Goal: Information Seeking & Learning: Compare options

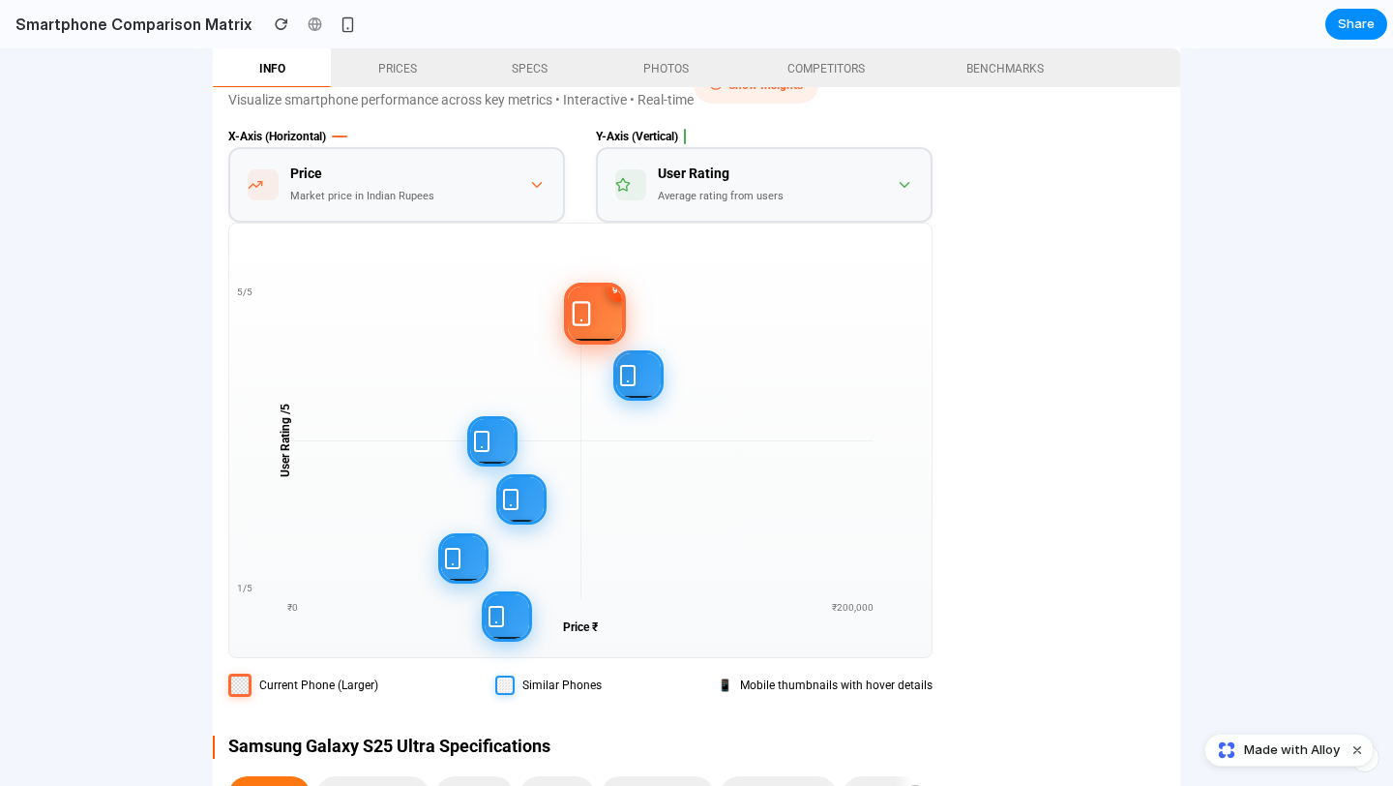
scroll to position [4718, 0]
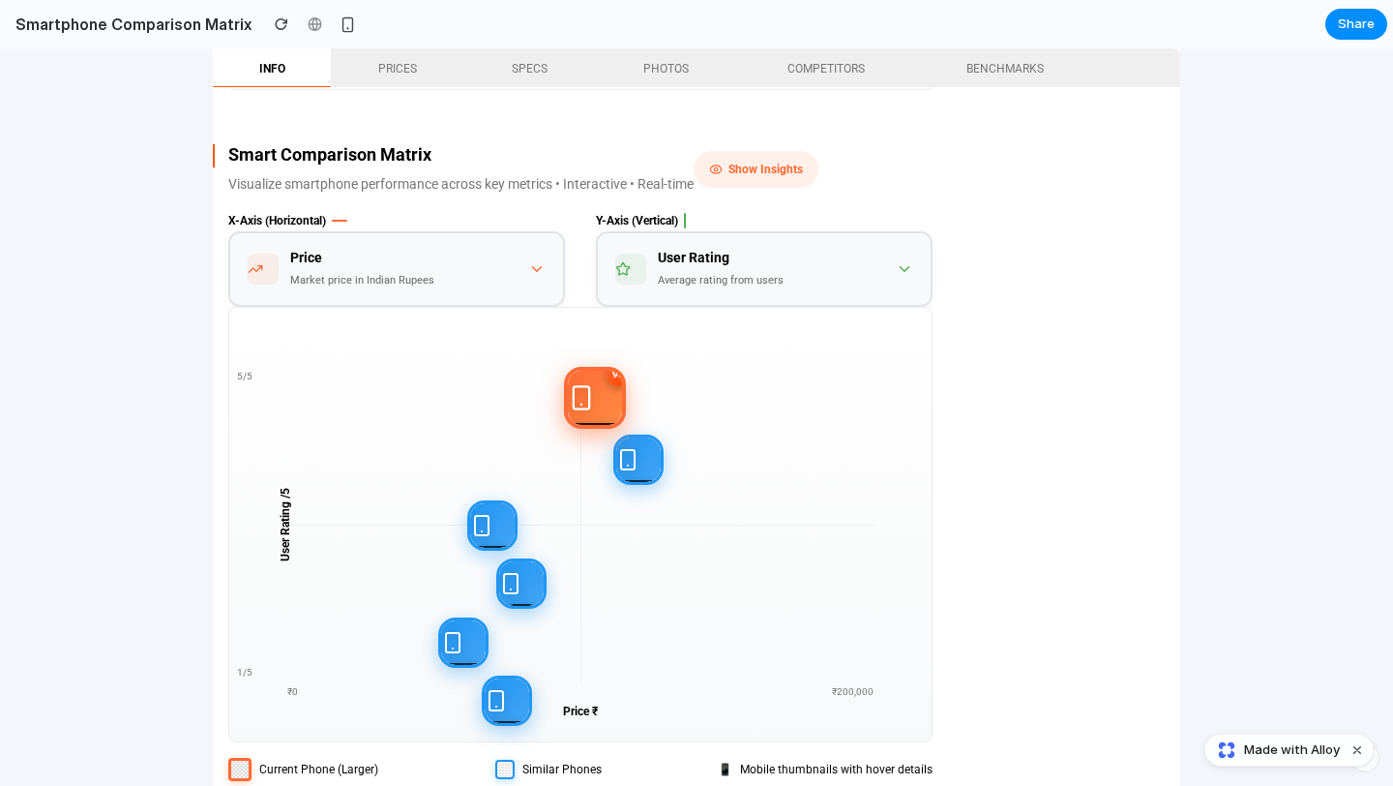
click at [503, 261] on div "Price Market price in Indian Rupees" at bounding box center [388, 269] width 281 height 45
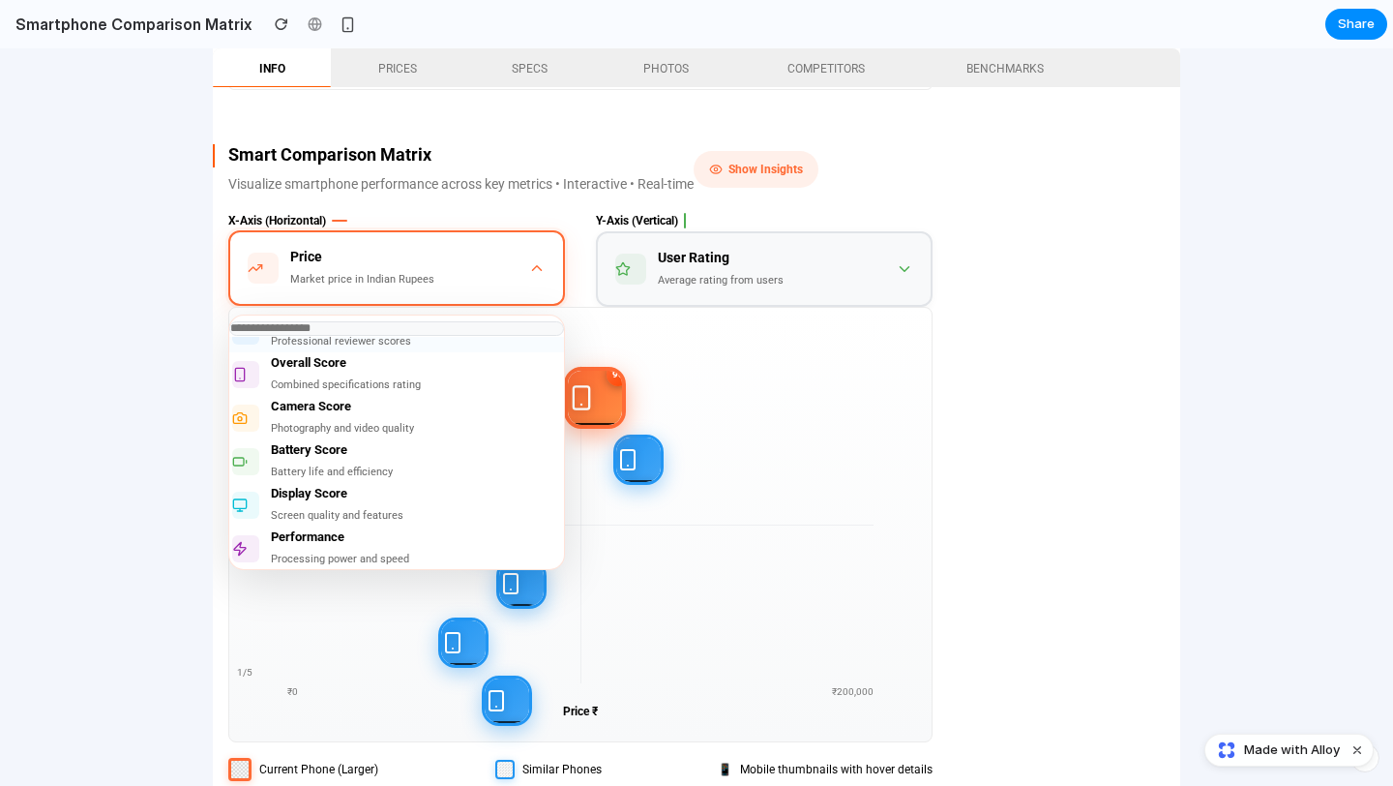
scroll to position [116, 0]
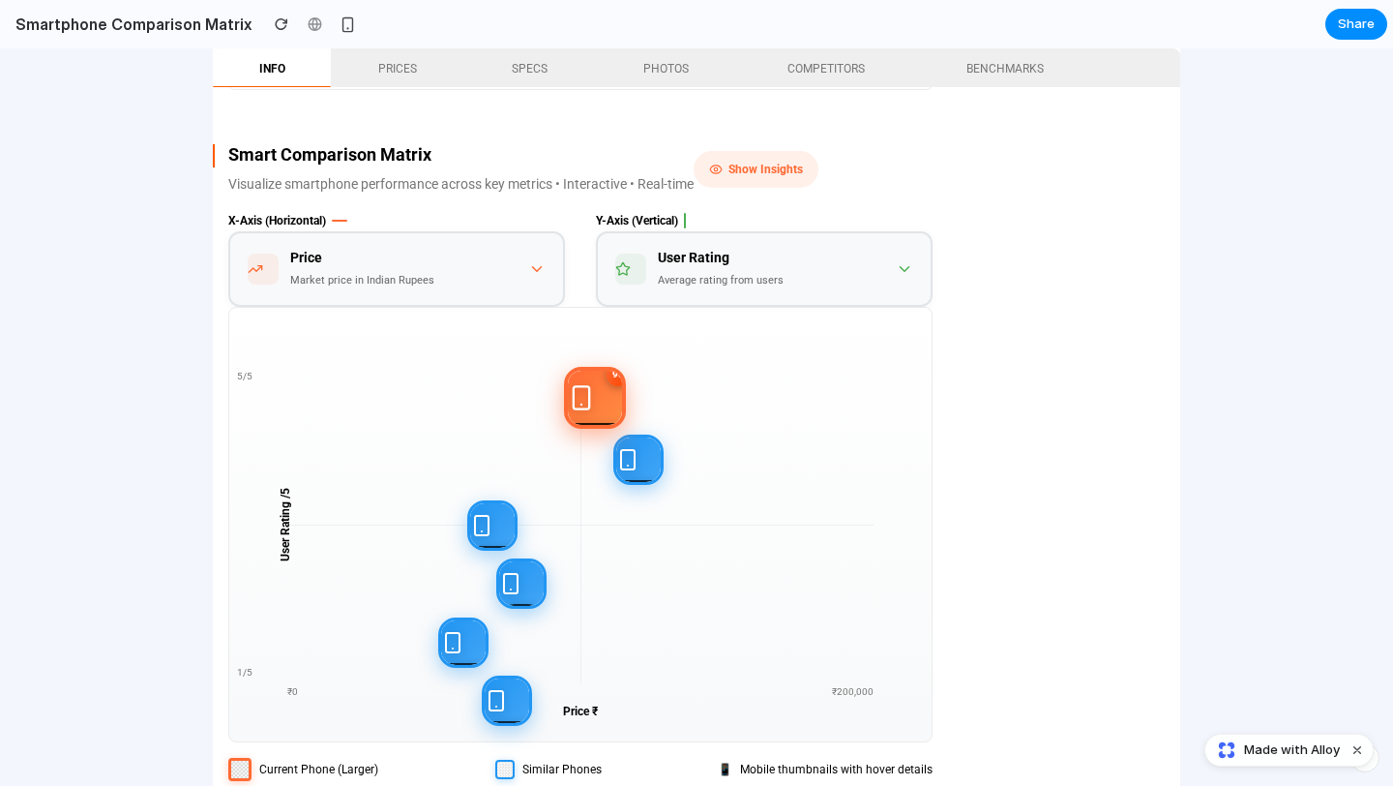
click at [432, 280] on div "Price Market price in Indian Rupees" at bounding box center [388, 269] width 281 height 45
click at [499, 181] on p "Visualize smartphone performance across key metrics • Interactive • Real-time" at bounding box center [460, 183] width 465 height 21
click at [436, 231] on label "X-Axis (Horizontal)" at bounding box center [396, 220] width 337 height 21
click at [421, 263] on div "Price" at bounding box center [362, 257] width 144 height 21
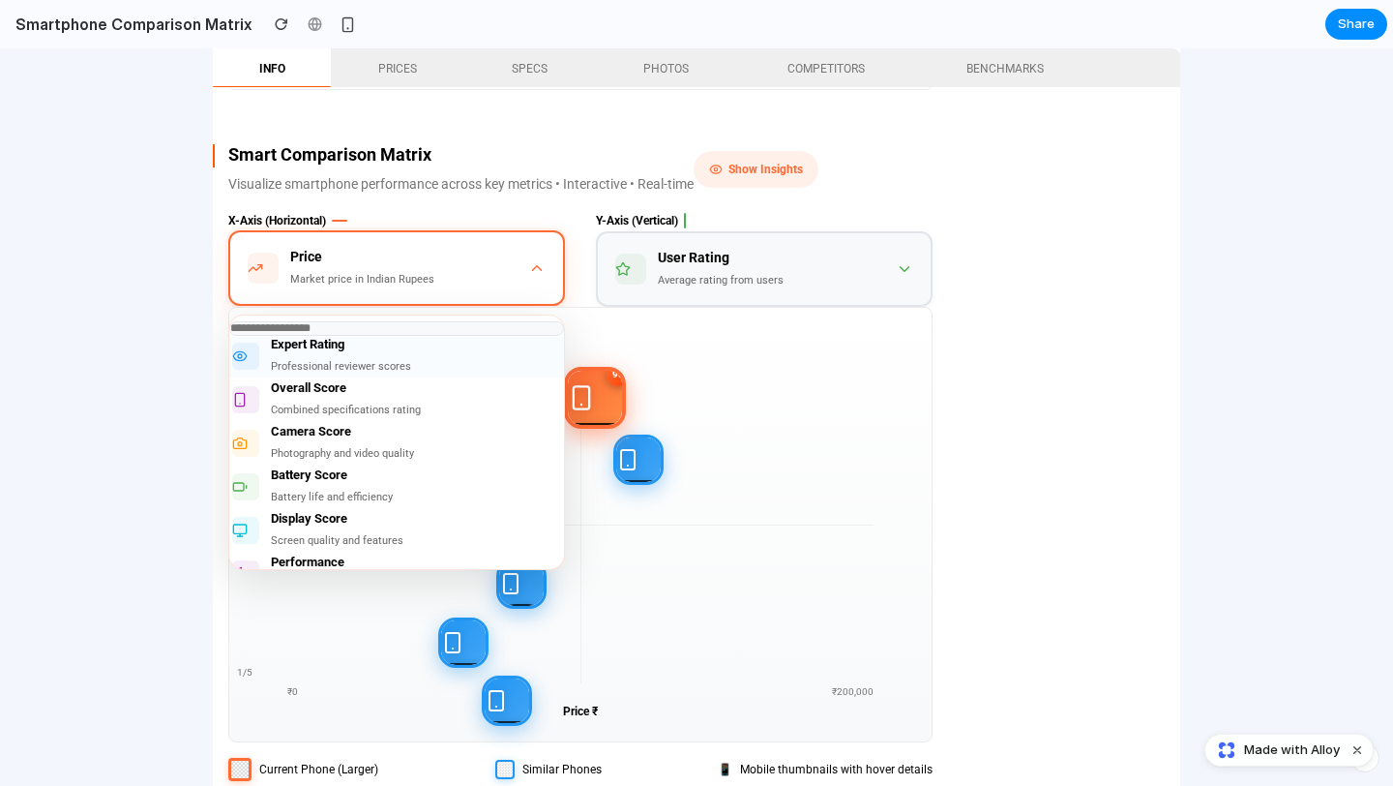
scroll to position [47, 0]
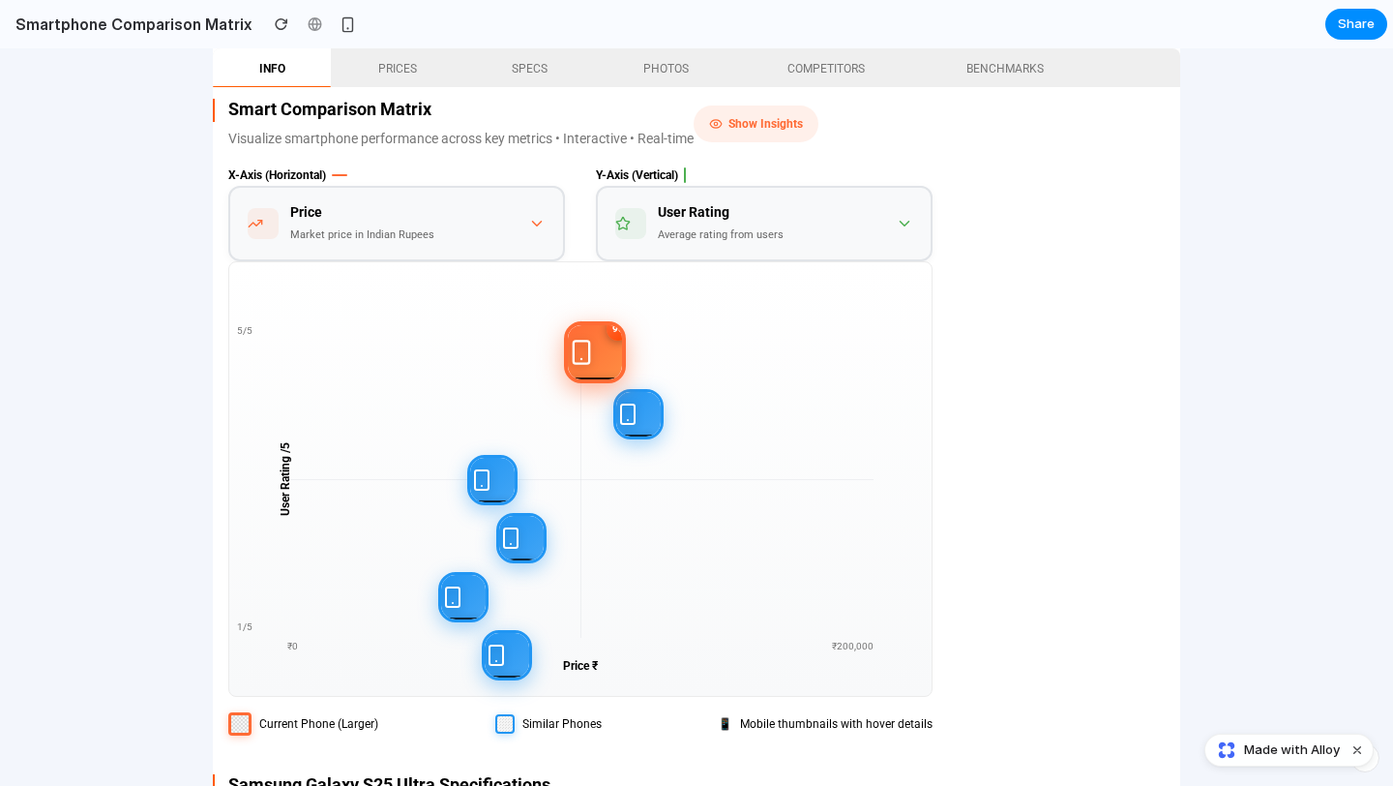
scroll to position [4758, 0]
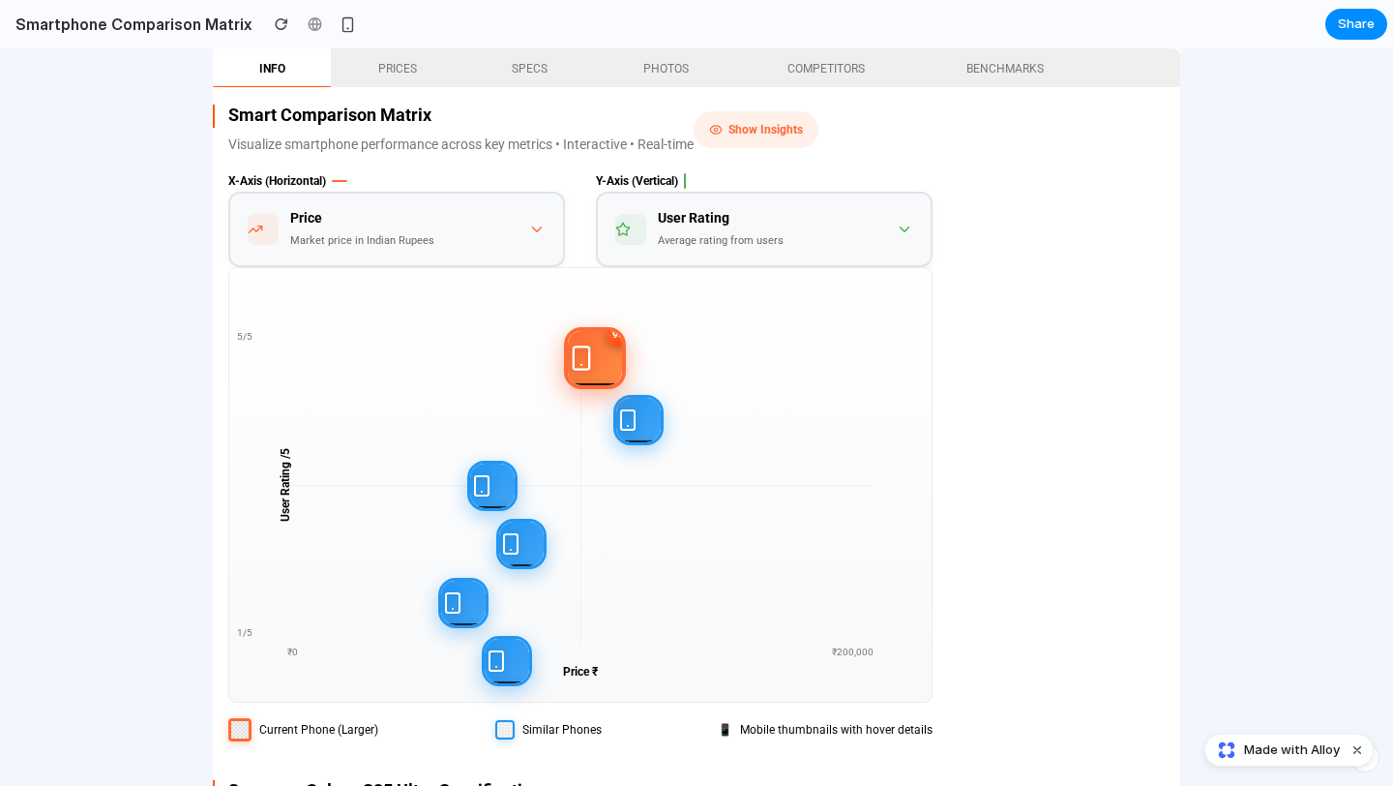
click at [483, 238] on div "Price Market price in Indian Rupees" at bounding box center [388, 229] width 281 height 45
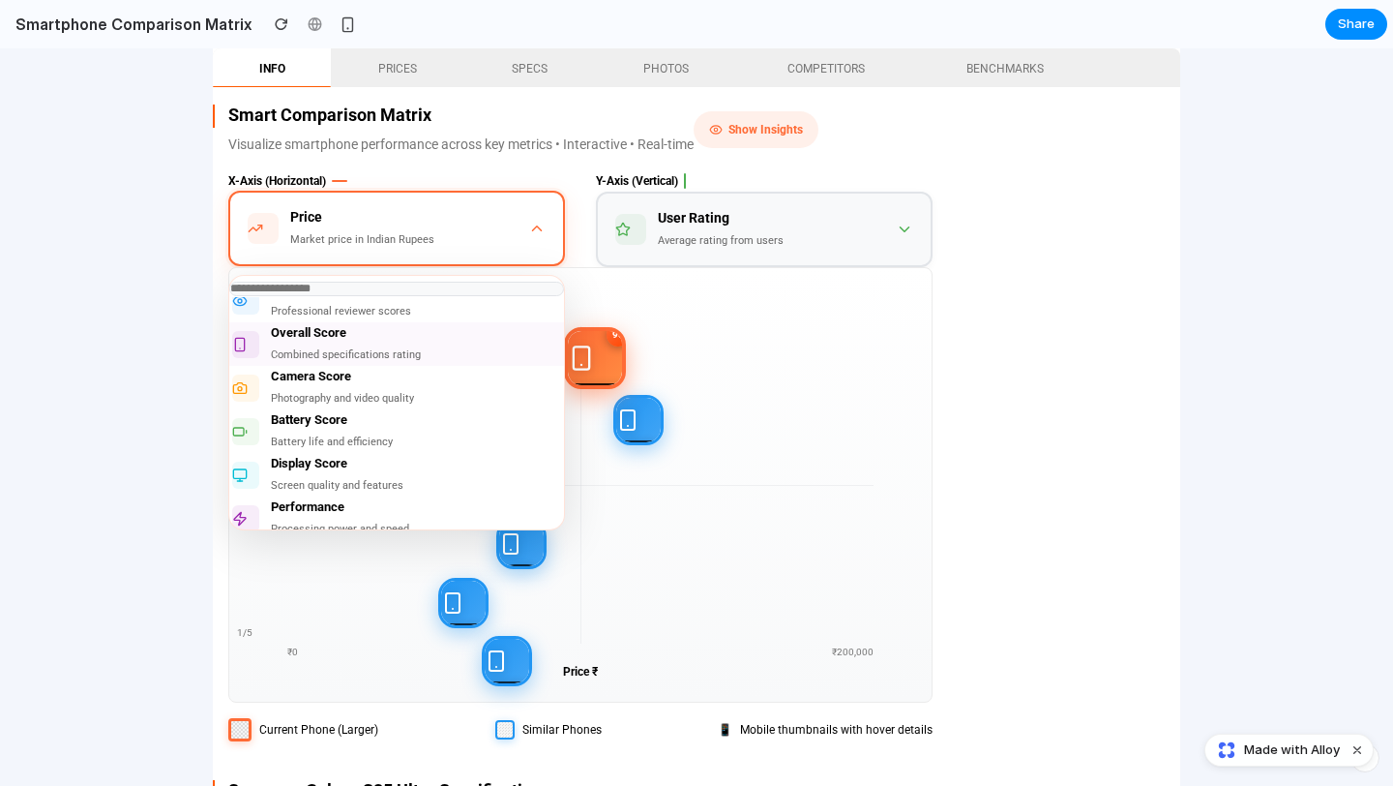
scroll to position [116, 0]
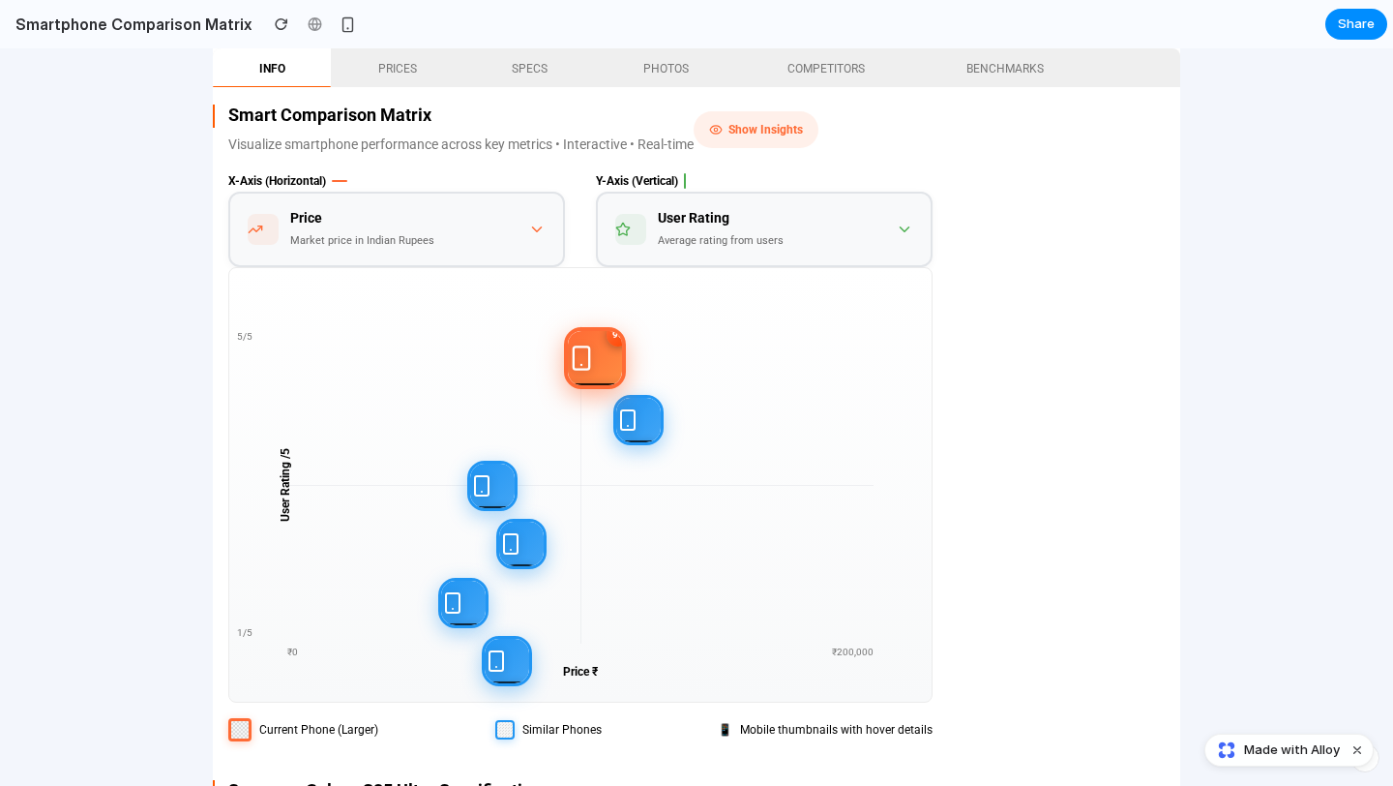
click at [472, 237] on div "Price Market price in Indian Rupees" at bounding box center [388, 229] width 281 height 45
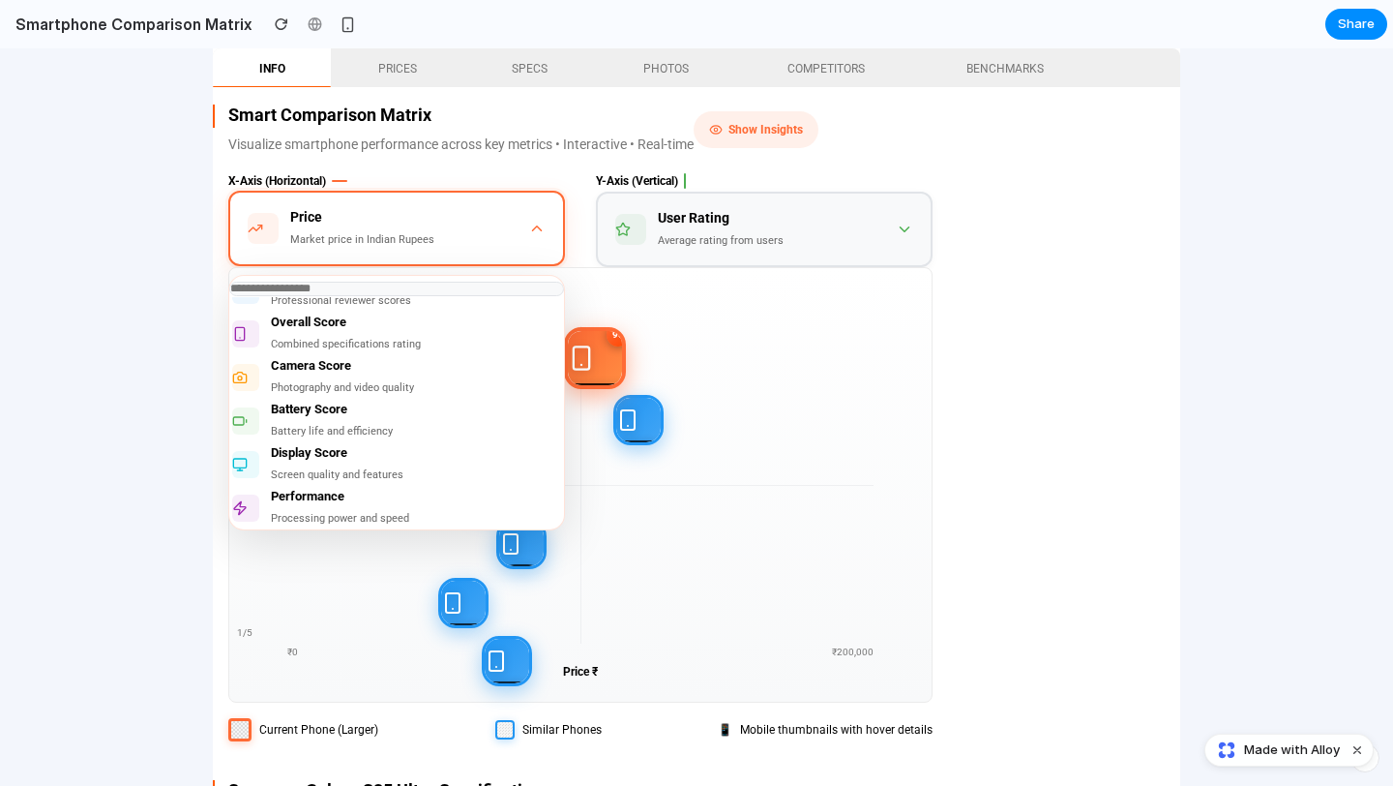
click at [927, 354] on div "User Rating /5 Price ₹ 5/5 1/5 ₹0 ₹200,000 Samsung Galaxy 95 iPhone 16 OnePlus …" at bounding box center [580, 484] width 704 height 435
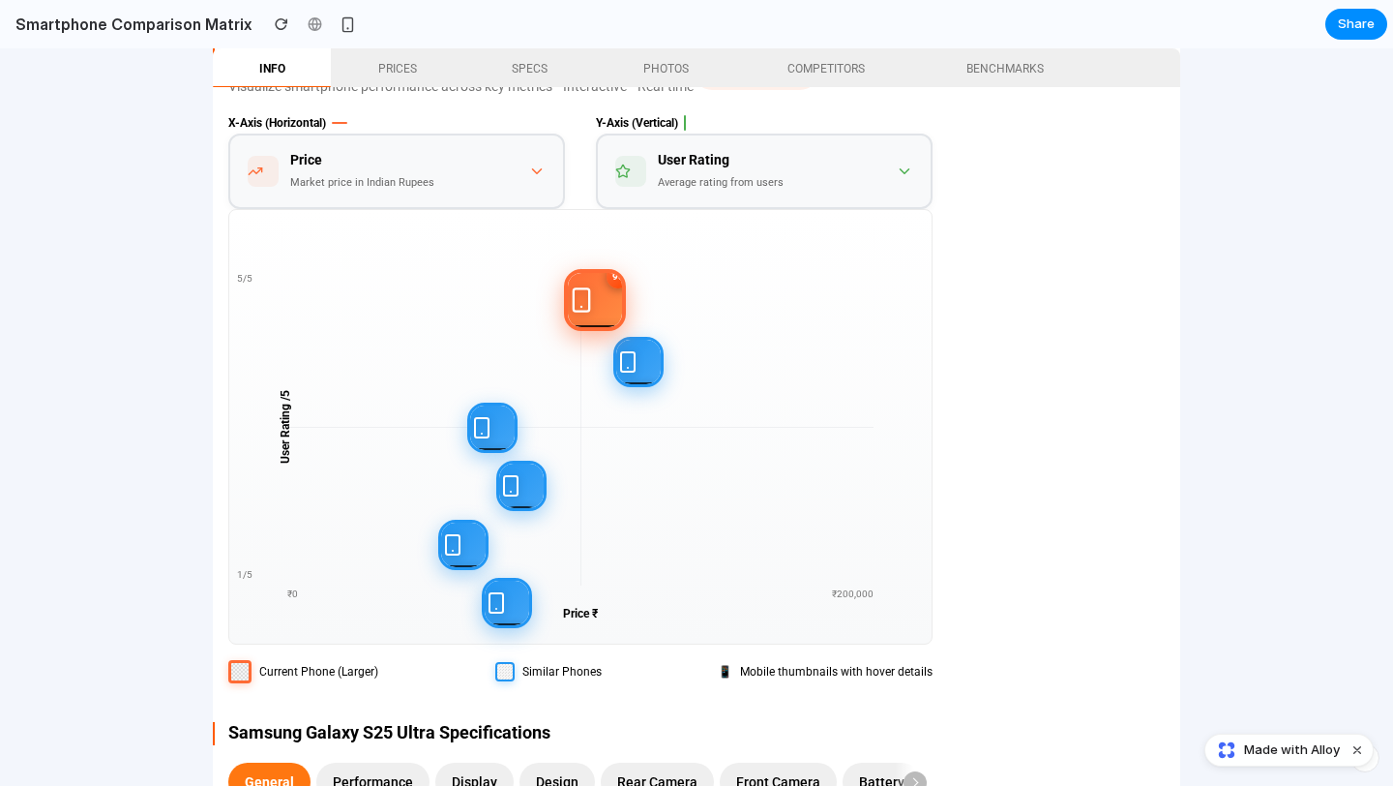
scroll to position [4821, 0]
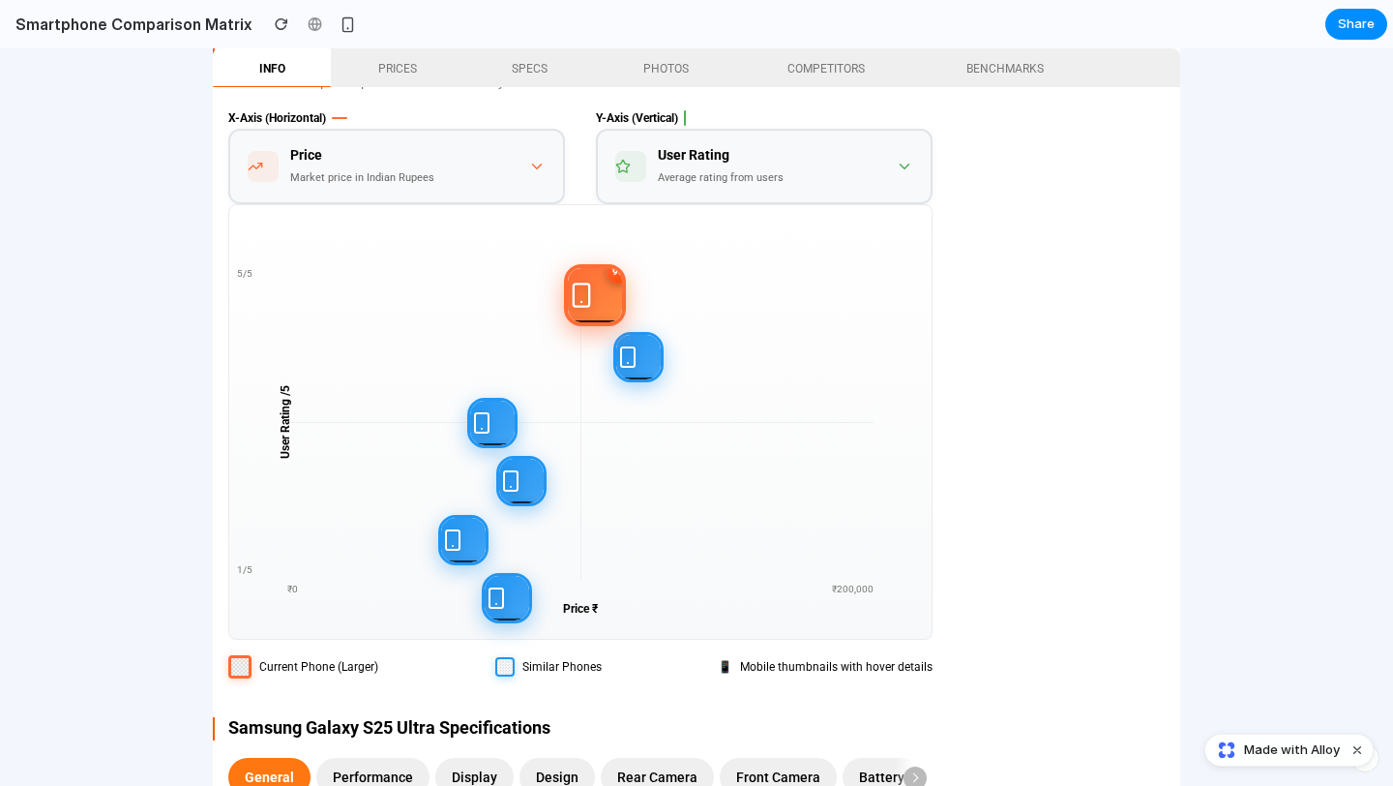
click at [483, 183] on div "Price Market price in Indian Rupees" at bounding box center [388, 166] width 281 height 45
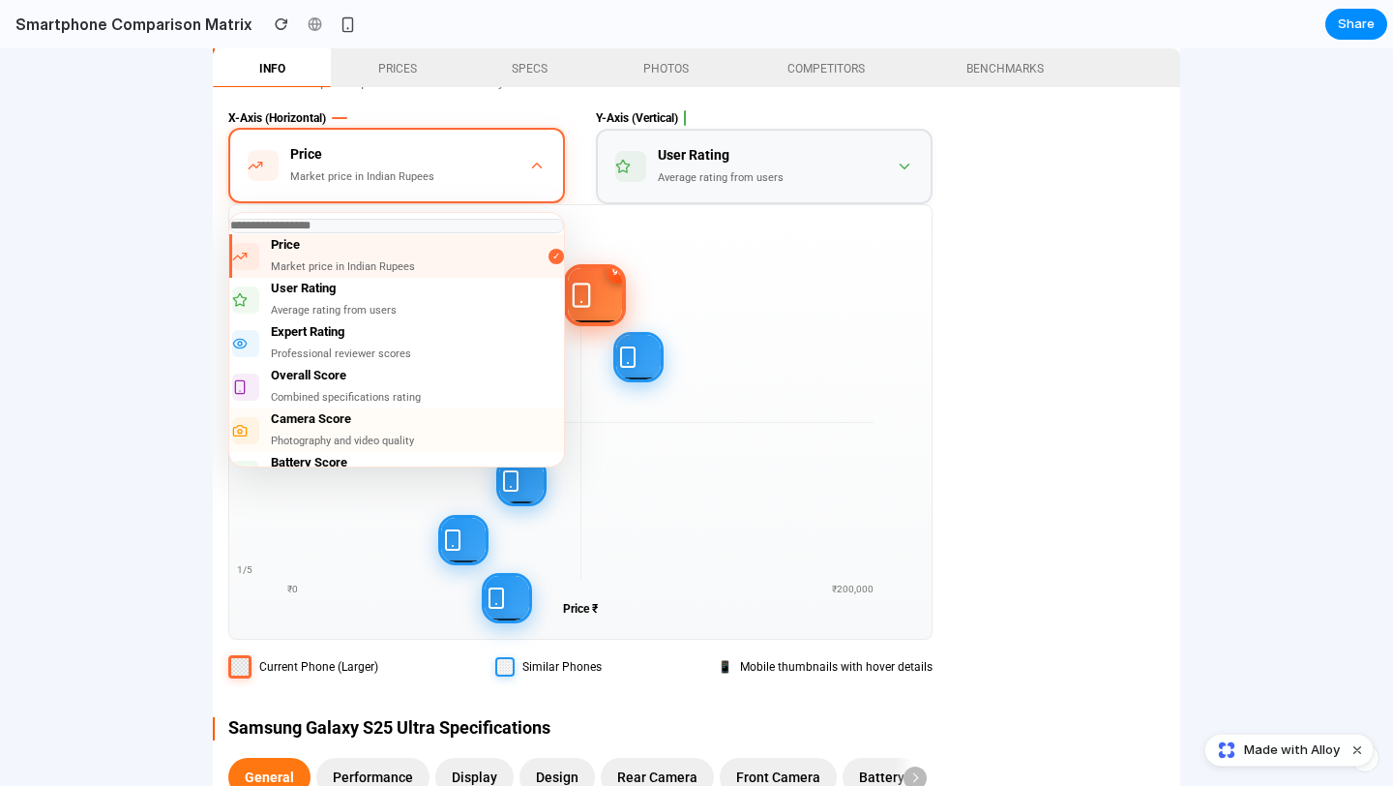
drag, startPoint x: 316, startPoint y: 384, endPoint x: 339, endPoint y: 434, distance: 55.0
click at [339, 434] on div "Price Market price in Indian Rupees ✓ User Rating Average rating from users Exp…" at bounding box center [396, 350] width 335 height 232
click at [339, 434] on div "Photography and video quality" at bounding box center [417, 441] width 293 height 21
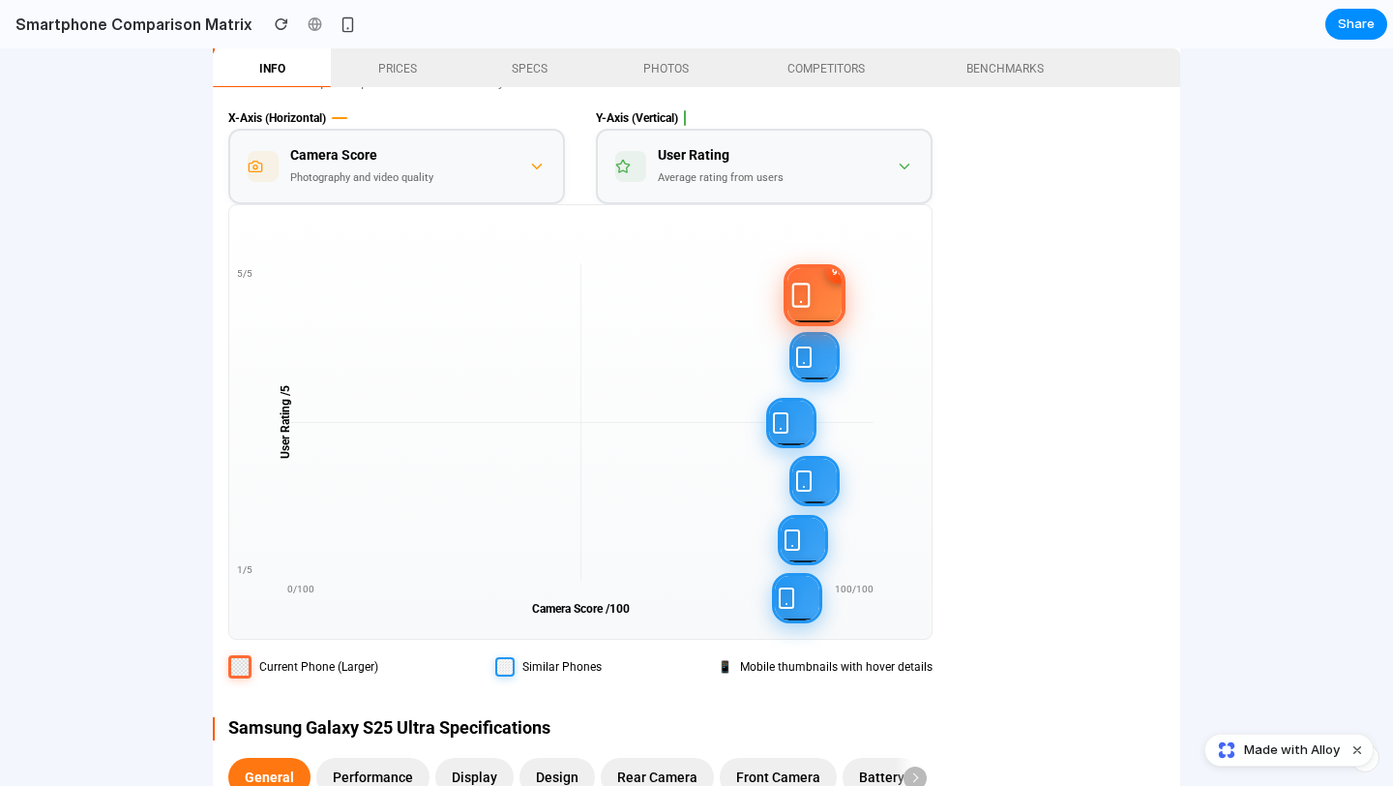
click at [728, 179] on div "Average rating from users" at bounding box center [721, 177] width 126 height 21
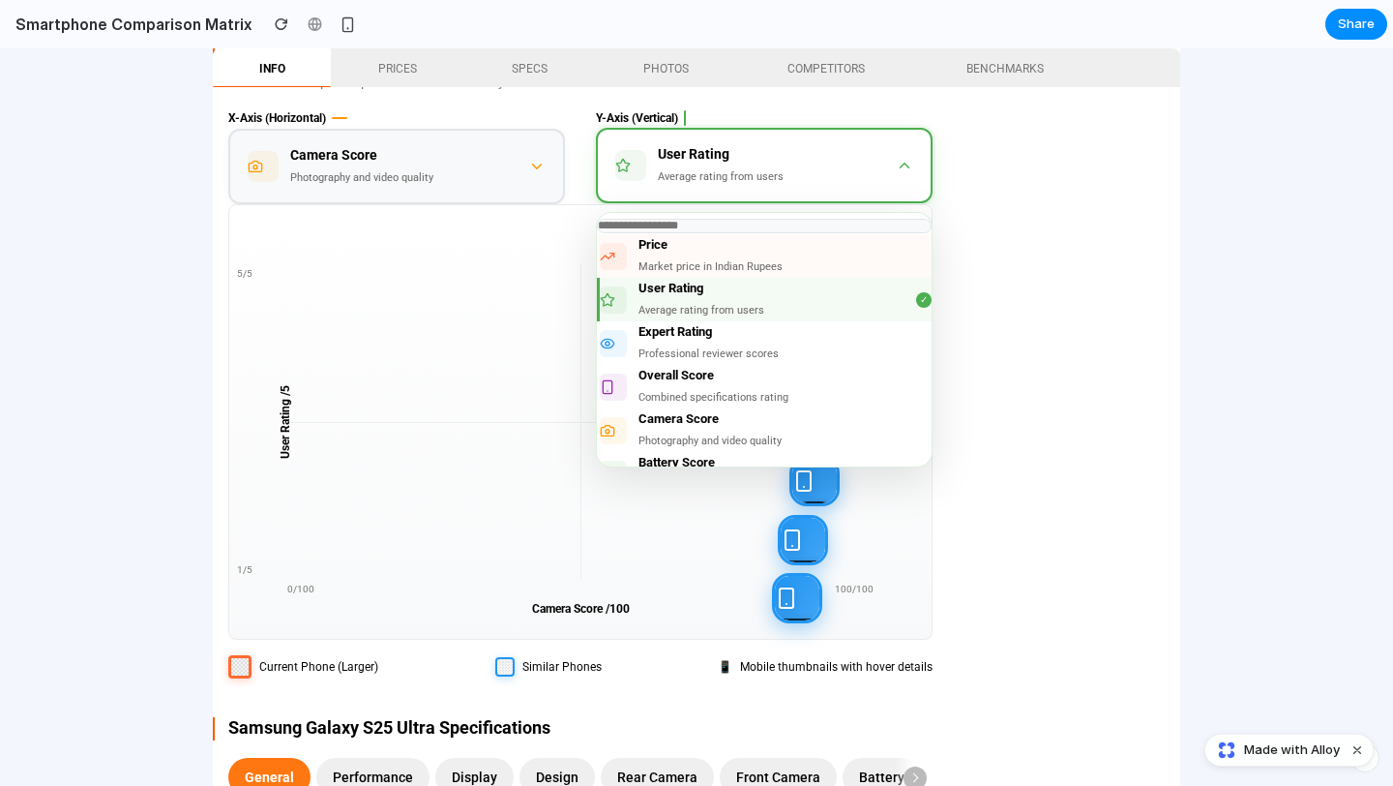
click at [700, 252] on div "Price" at bounding box center [784, 244] width 293 height 21
